Goal: Task Accomplishment & Management: Manage account settings

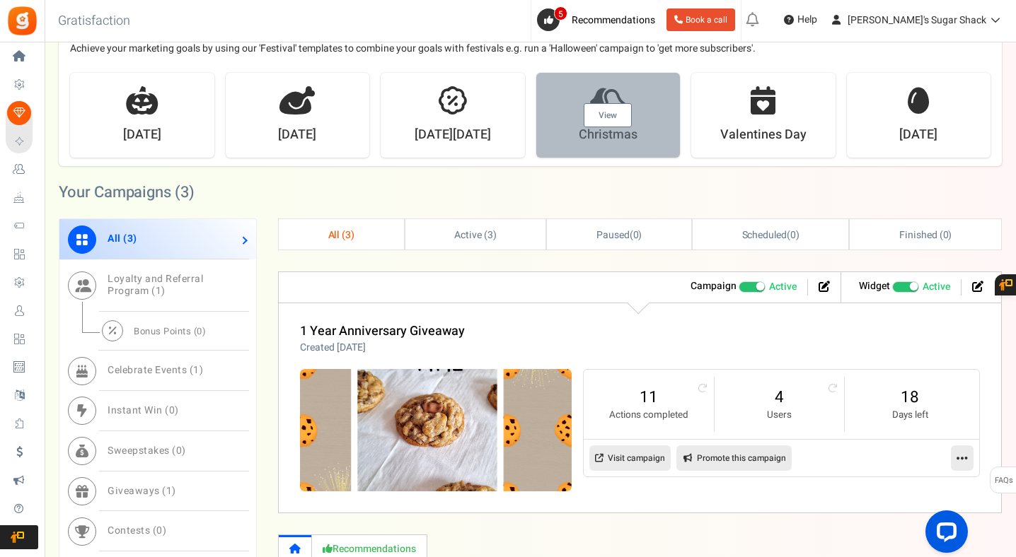
scroll to position [493, 0]
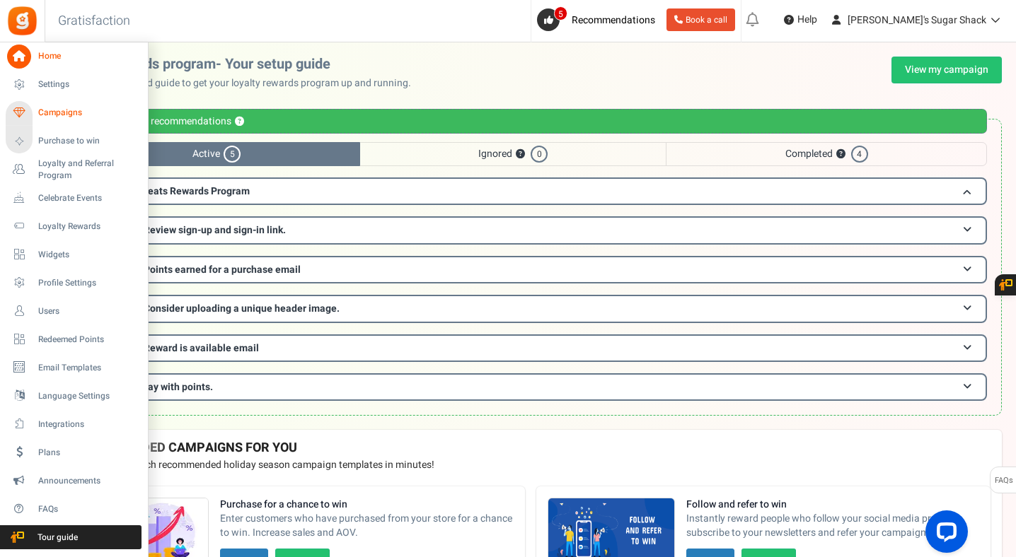
click at [72, 115] on span "Campaigns" at bounding box center [87, 113] width 99 height 12
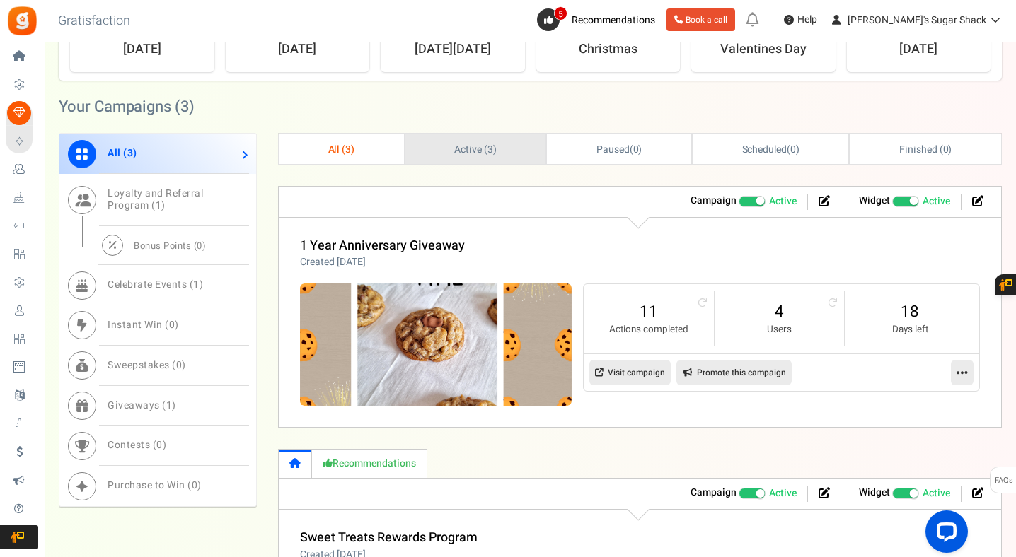
scroll to position [581, 0]
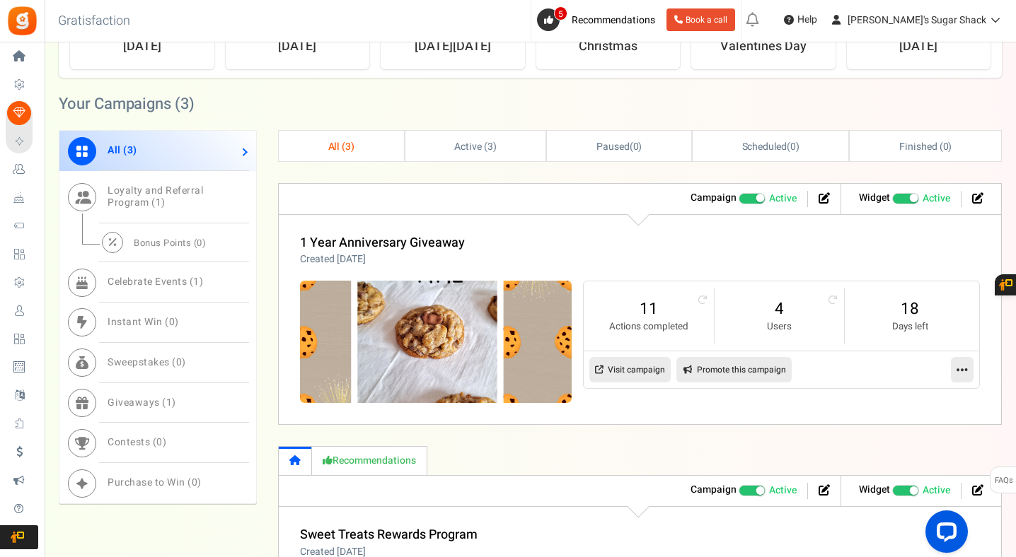
click at [842, 289] on li "4 Users" at bounding box center [779, 316] width 130 height 54
click at [842, 296] on li "4 Users" at bounding box center [779, 316] width 130 height 54
click at [836, 296] on icon at bounding box center [831, 300] width 9 height 9
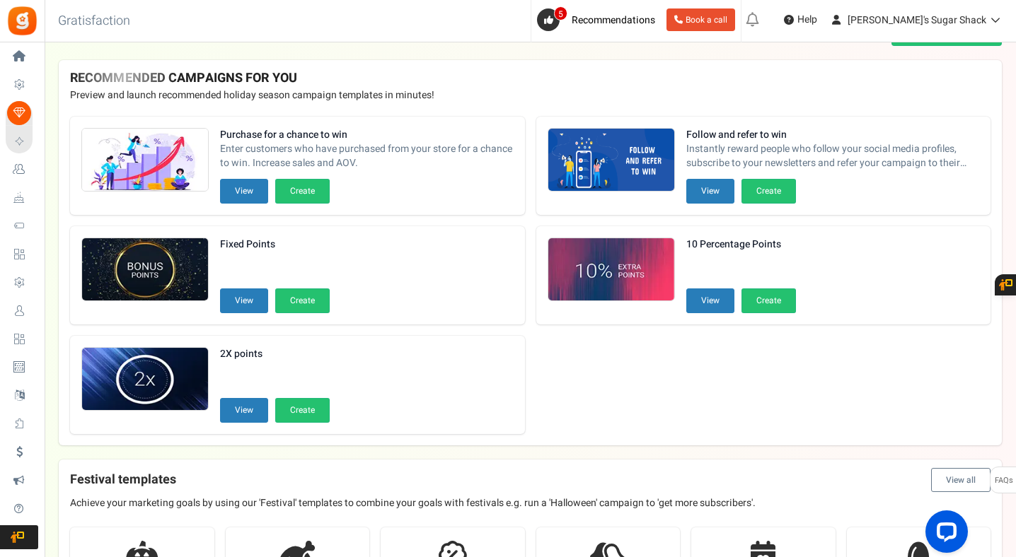
scroll to position [0, 0]
